Goal: Task Accomplishment & Management: Manage account settings

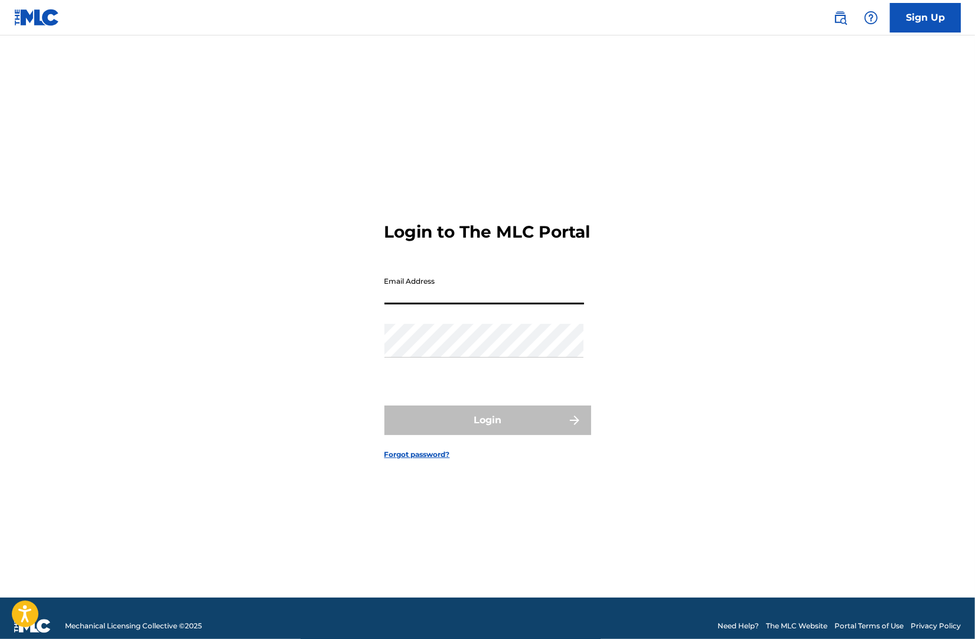
click at [529, 299] on input "Email Address" at bounding box center [485, 288] width 200 height 34
type input "[EMAIL_ADDRESS][DOMAIN_NAME]"
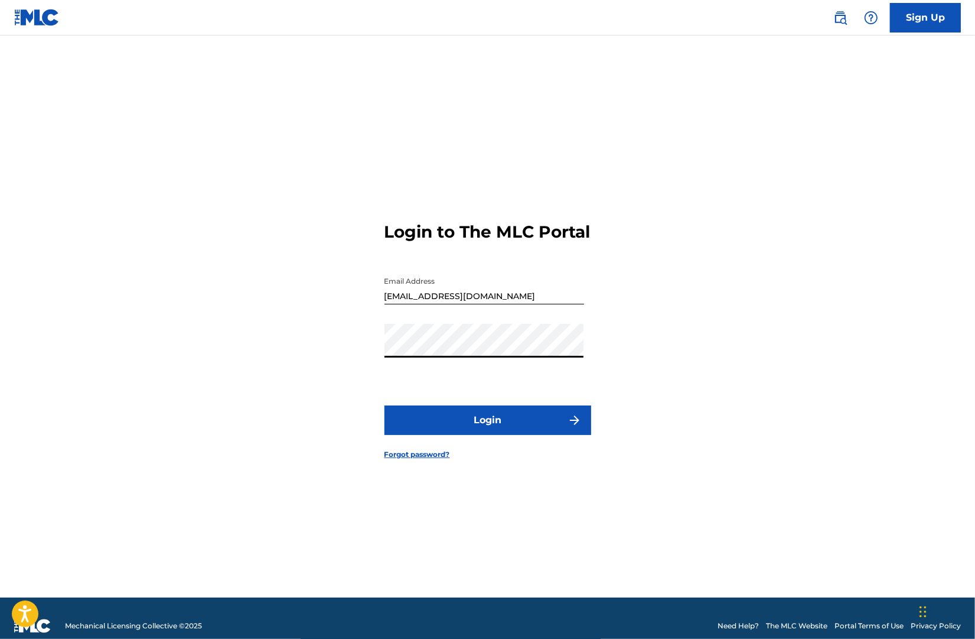
click at [385, 405] on button "Login" at bounding box center [488, 420] width 207 height 30
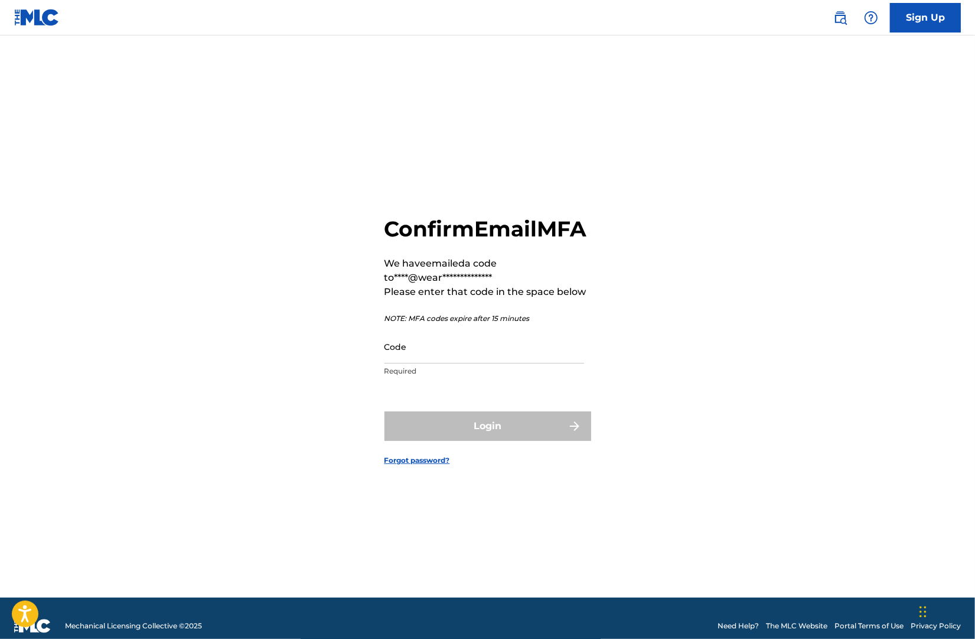
click at [469, 360] on input "Code" at bounding box center [485, 347] width 200 height 34
paste input "133279"
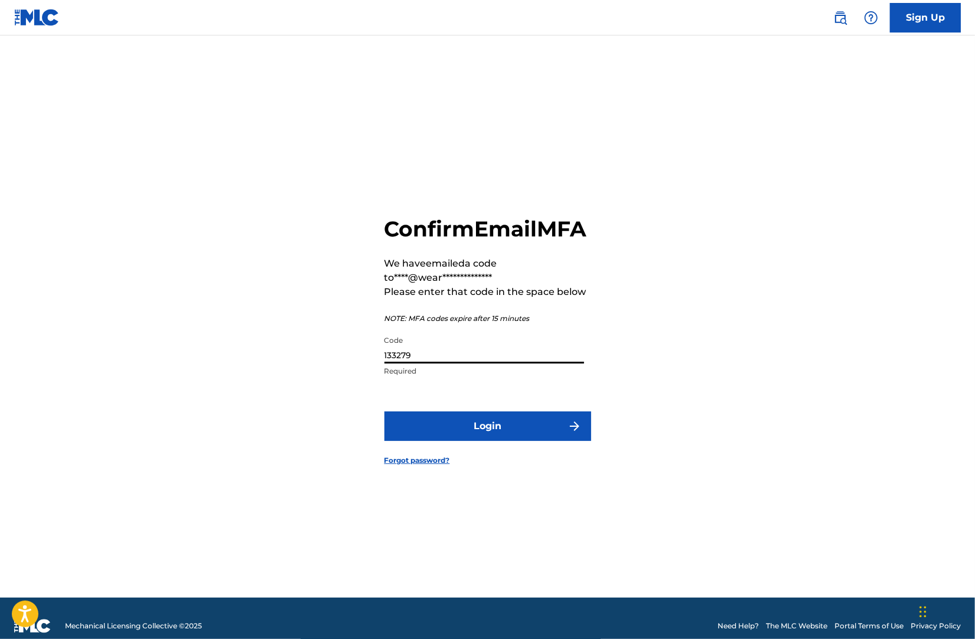
type input "133279"
click at [516, 441] on button "Login" at bounding box center [488, 426] width 207 height 30
